Goal: Task Accomplishment & Management: Manage account settings

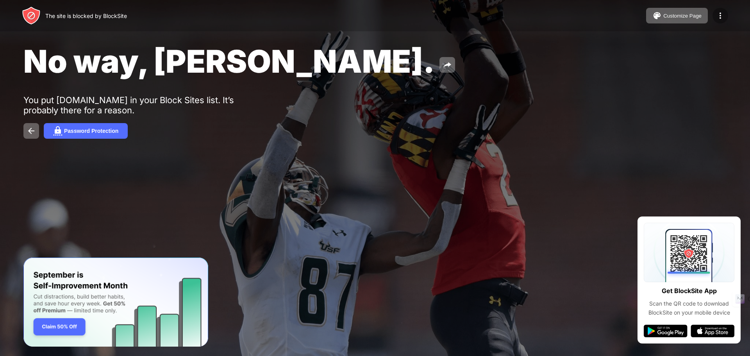
click at [718, 18] on img at bounding box center [719, 15] width 9 height 9
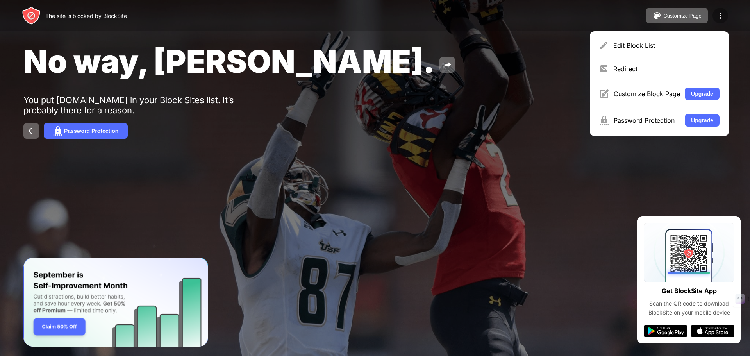
click at [718, 18] on img at bounding box center [719, 15] width 9 height 9
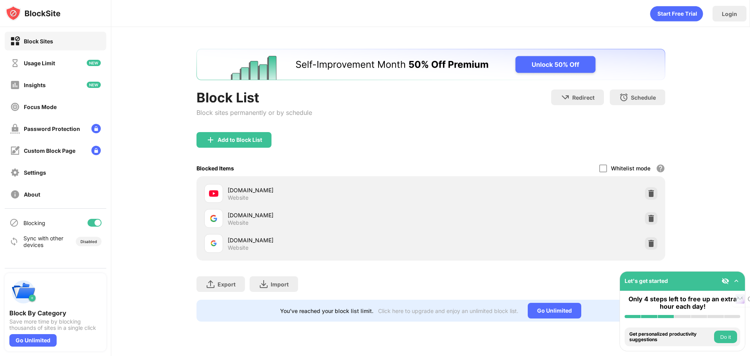
click at [93, 225] on div at bounding box center [94, 223] width 14 height 8
